Goal: Task Accomplishment & Management: Use online tool/utility

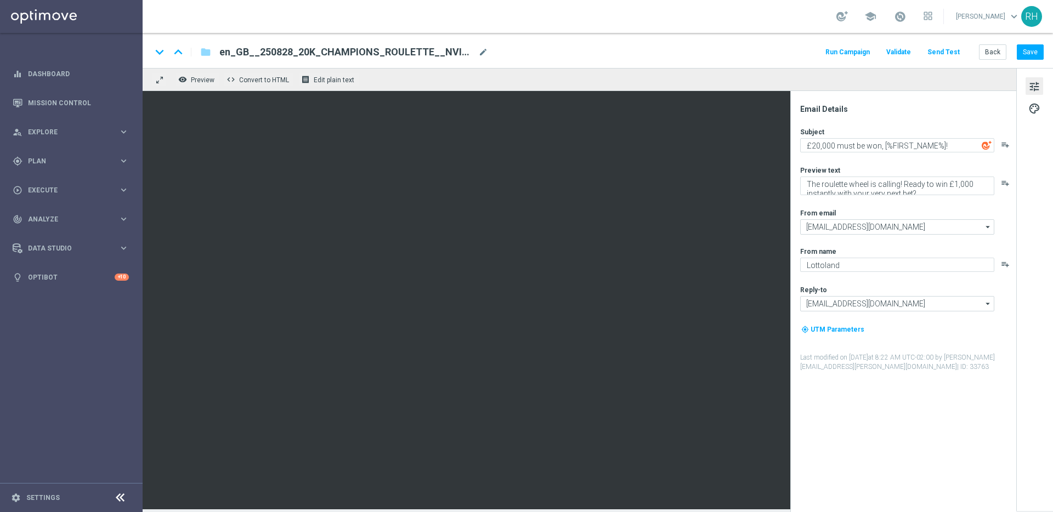
click at [605, 45] on div "keyboard_arrow_down keyboard_arrow_up folder en_GB__250828_20K_CHAMPIONS_ROULET…" at bounding box center [597, 52] width 892 height 14
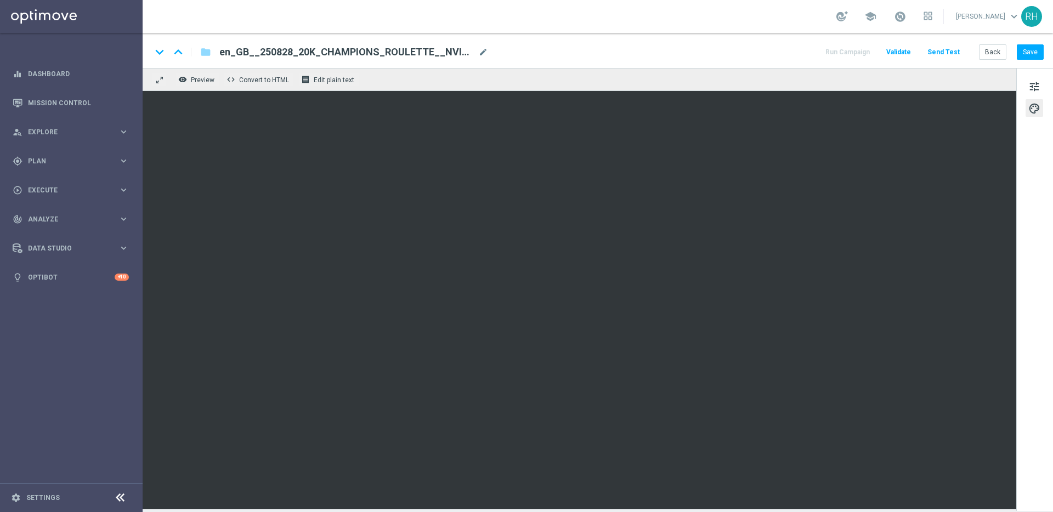
click at [641, 47] on div "keyboard_arrow_down keyboard_arrow_up folder en_GB__250828_20K_CHAMPIONS_ROULET…" at bounding box center [597, 52] width 892 height 14
click at [1040, 54] on button "Save" at bounding box center [1030, 51] width 27 height 15
click at [1026, 56] on button "Save" at bounding box center [1030, 51] width 27 height 15
drag, startPoint x: 1018, startPoint y: 49, endPoint x: 1018, endPoint y: 124, distance: 75.1
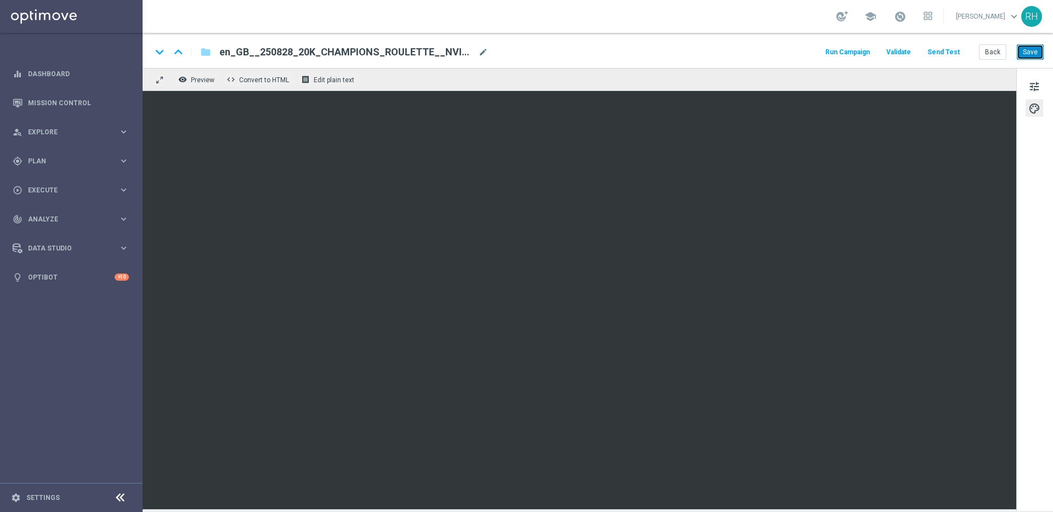
click at [1018, 49] on button "Save" at bounding box center [1030, 51] width 27 height 15
click at [1025, 53] on button "Save" at bounding box center [1030, 51] width 27 height 15
click at [1024, 49] on button "Save" at bounding box center [1030, 51] width 27 height 15
click at [1023, 53] on button "Save" at bounding box center [1030, 51] width 27 height 15
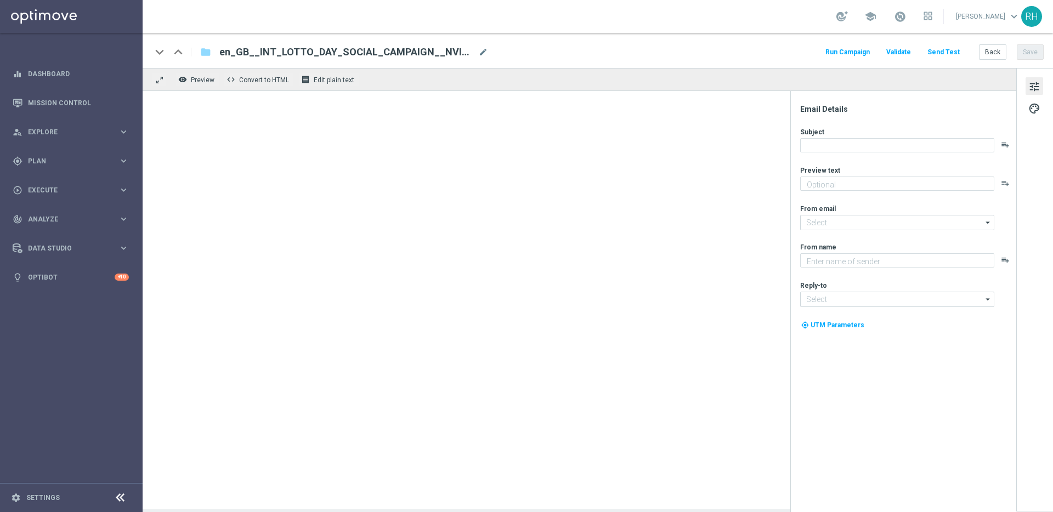
type textarea "Happy International Lotto Day!"
type input "[EMAIL_ADDRESS][DOMAIN_NAME]"
type textarea "Lottoland"
type input "[EMAIL_ADDRESS][DOMAIN_NAME]"
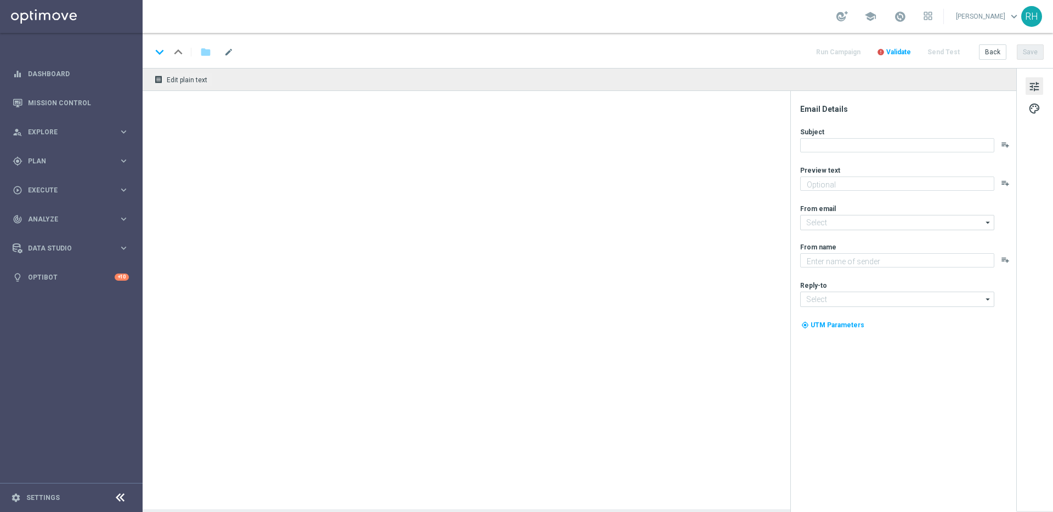
type textarea "Chance to Win a Share of £50,000!"
type input "[EMAIL_ADDRESS][DOMAIN_NAME]"
type textarea "Lottoland"
type input "[EMAIL_ADDRESS][DOMAIN_NAME]"
